Goal: Task Accomplishment & Management: Complete application form

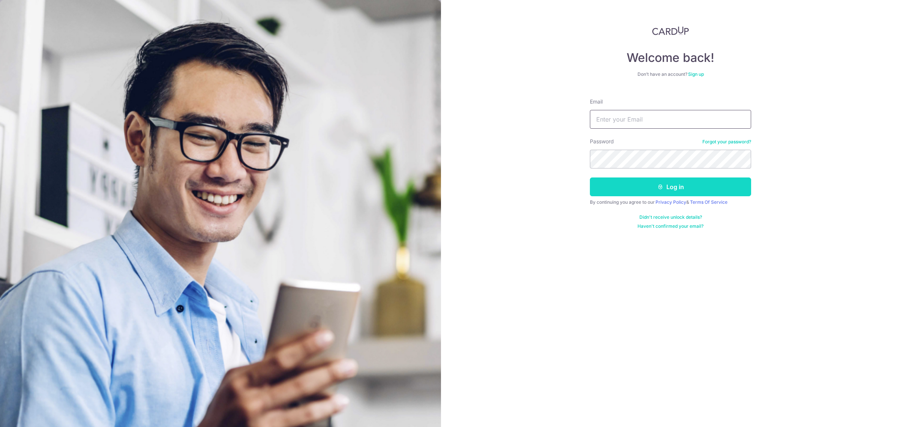
type input "finance@brightoncollege.edu.sg"
click at [662, 196] on button "Log in" at bounding box center [670, 186] width 161 height 19
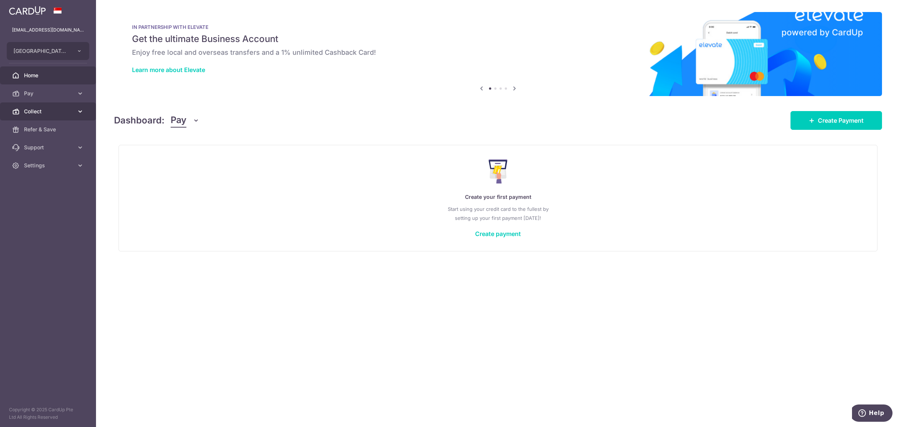
click at [44, 113] on span "Collect" at bounding box center [49, 112] width 50 height 8
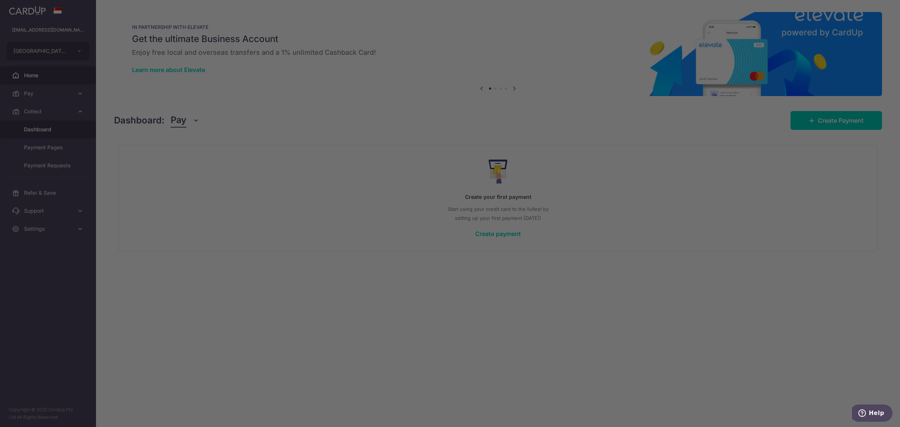
click at [51, 130] on div at bounding box center [454, 215] width 909 height 431
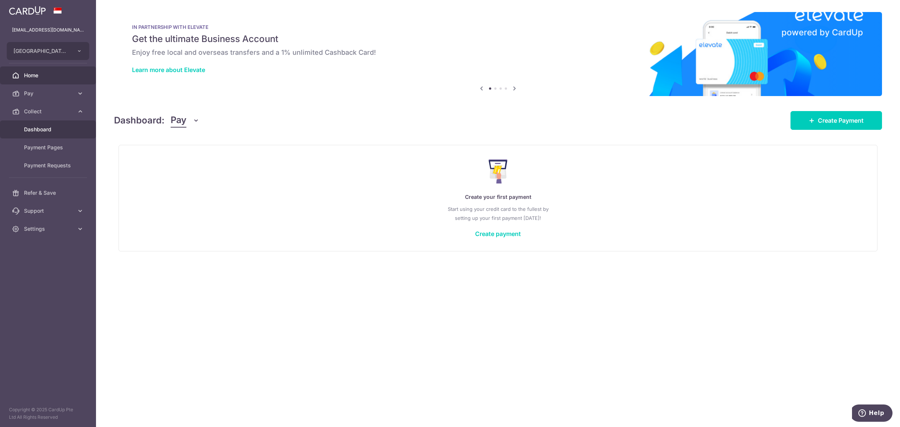
click at [57, 131] on span "Dashboard" at bounding box center [49, 130] width 50 height 8
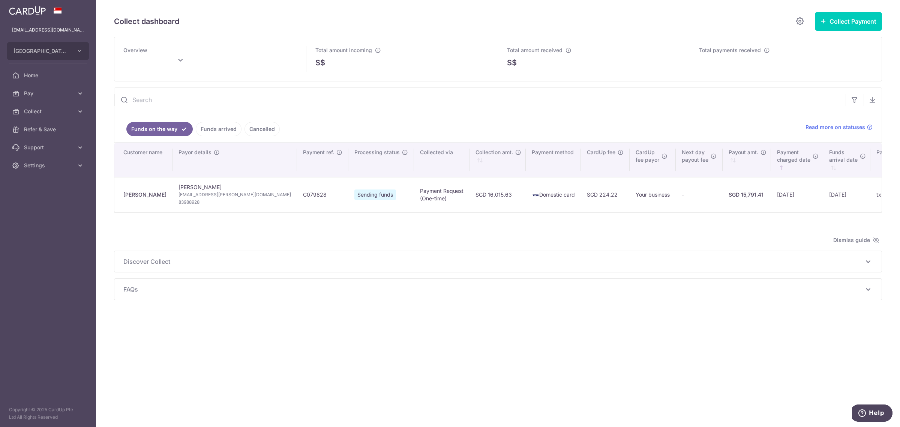
type input "September 2025"
click at [822, 23] on icon "button" at bounding box center [824, 21] width 6 height 6
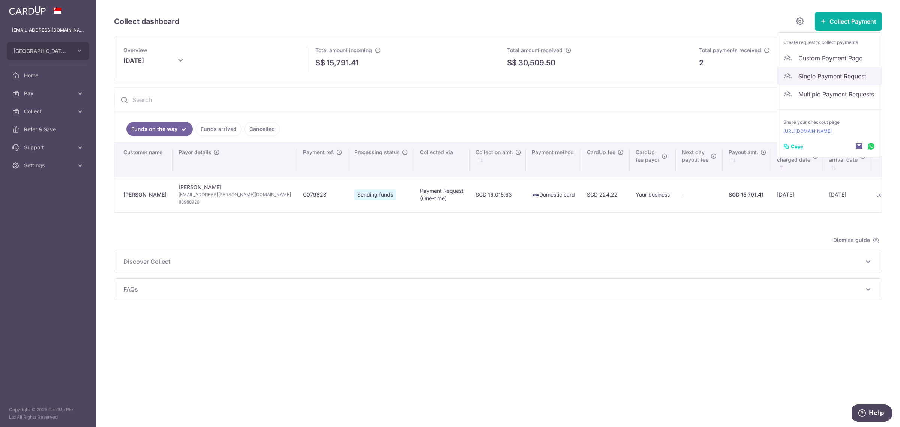
click at [819, 74] on span "Single Payment Request" at bounding box center [837, 76] width 77 height 9
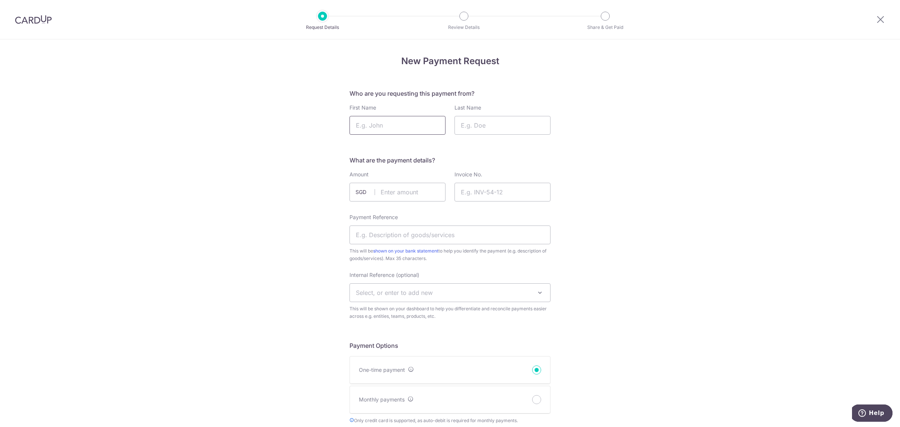
click at [364, 128] on input "First Name" at bounding box center [398, 125] width 96 height 19
type input "Alex"
type input "Marx"
click at [386, 196] on input "text" at bounding box center [398, 192] width 96 height 19
type input "15471.35"
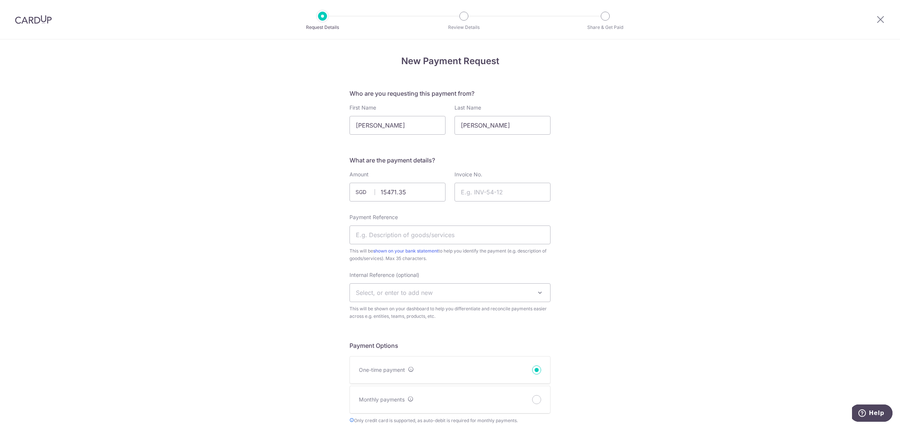
click at [511, 192] on input "Invoice No." at bounding box center [503, 192] width 96 height 19
click at [481, 189] on input "Invoice No." at bounding box center [503, 192] width 96 height 19
paste input "SIBCSG2006397"
type input "SIBCSG2006397"
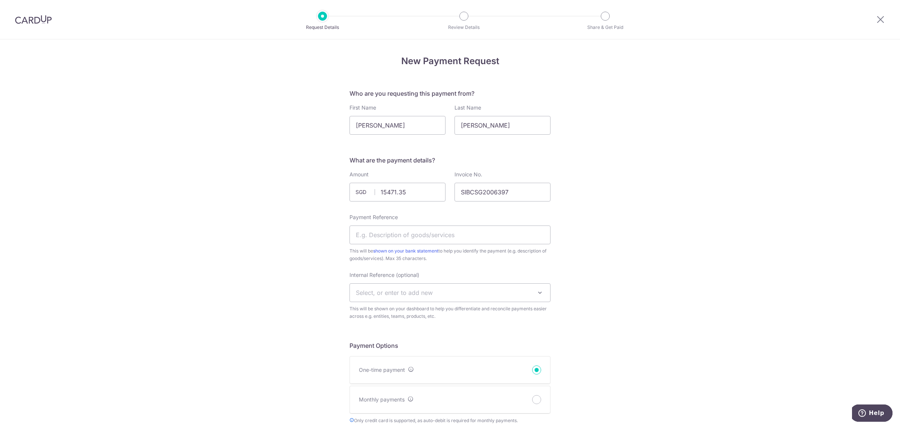
click at [408, 234] on input "Payment Reference" at bounding box center [450, 234] width 201 height 19
paste input "C079457"
type input "C079457"
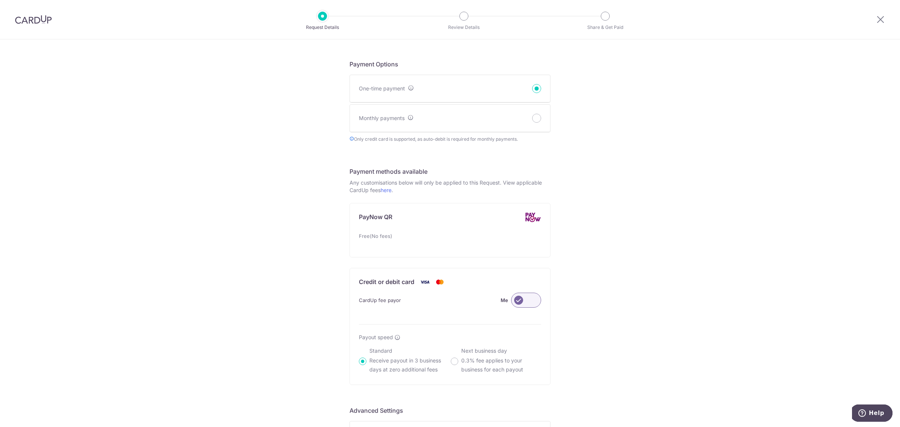
scroll to position [421, 0]
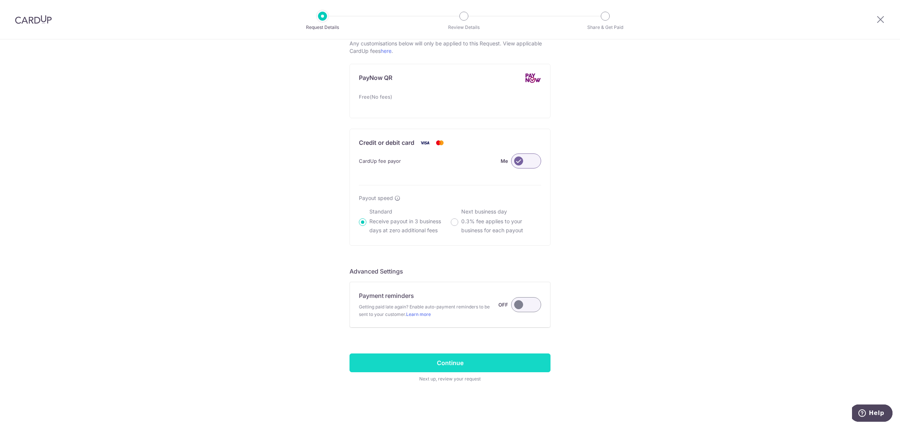
click at [478, 364] on input "Continue" at bounding box center [450, 362] width 201 height 19
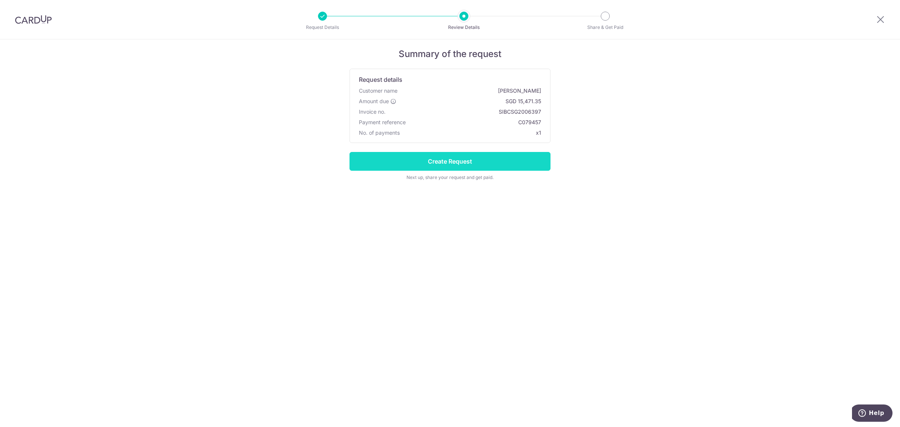
click at [487, 166] on input "Create Request" at bounding box center [450, 161] width 201 height 19
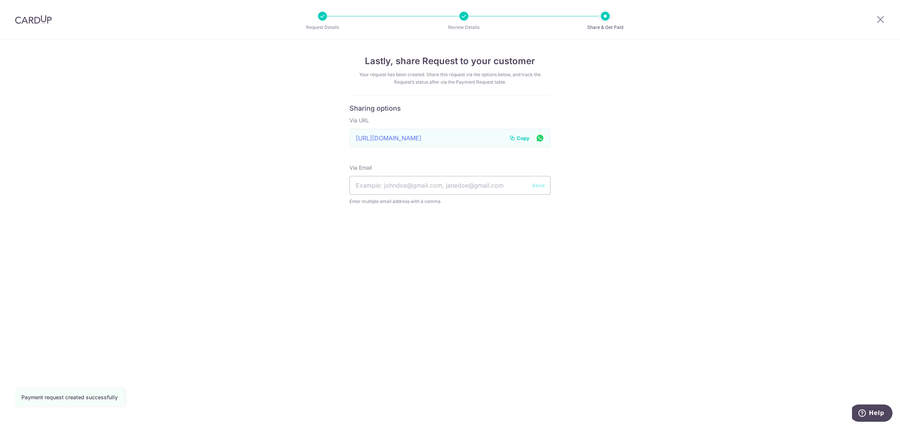
click at [521, 135] on span "Copy" at bounding box center [523, 138] width 13 height 8
